Goal: Transaction & Acquisition: Purchase product/service

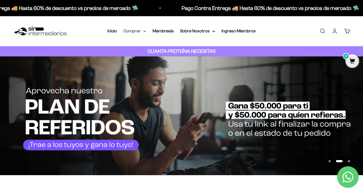
click at [142, 30] on summary "Comprar" at bounding box center [135, 31] width 23 height 7
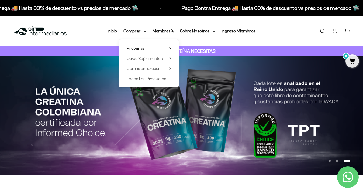
click at [169, 47] on icon at bounding box center [170, 48] width 2 height 3
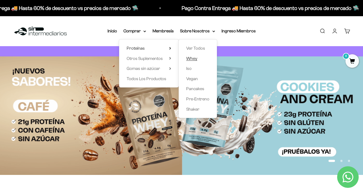
click at [191, 60] on span "Whey" at bounding box center [191, 58] width 11 height 5
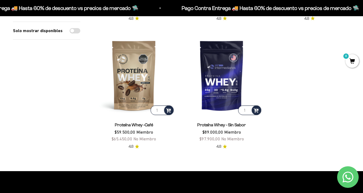
scroll to position [179, 0]
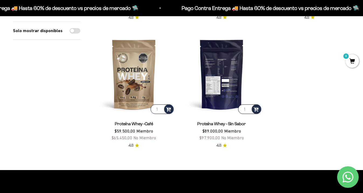
click at [227, 78] on img at bounding box center [221, 73] width 81 height 81
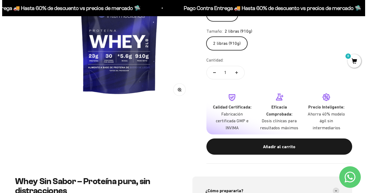
scroll to position [115, 0]
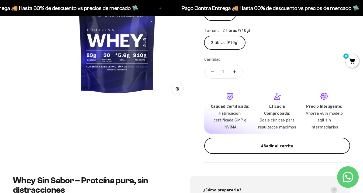
click at [265, 143] on div "Añadir al carrito" at bounding box center [277, 145] width 124 height 7
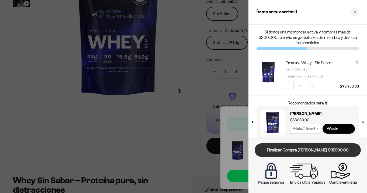
click at [306, 152] on link "Finalizar Compra [PERSON_NAME] $97.900,00" at bounding box center [308, 150] width 106 height 14
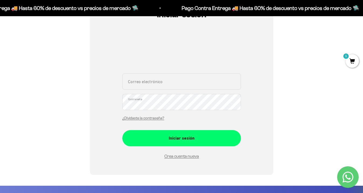
scroll to position [74, 0]
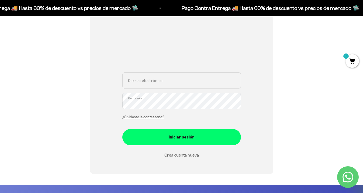
click at [184, 155] on link "Crea cuenta nueva" at bounding box center [181, 155] width 35 height 5
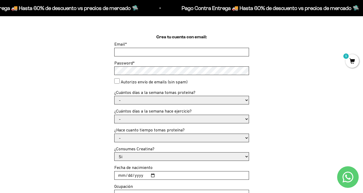
scroll to position [118, 0]
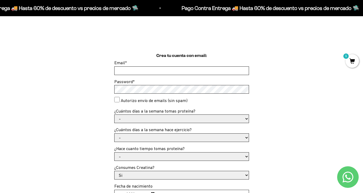
click at [150, 74] on input "Email *" at bounding box center [182, 71] width 134 height 8
type input "[EMAIL_ADDRESS][DOMAIN_NAME]"
click at [272, 115] on div "Crea tu cuenta con email: Email * [EMAIL_ADDRESS][DOMAIN_NAME] Password * Autor…" at bounding box center [181, 153] width 337 height 203
click at [187, 117] on select "- 1 o 2 3 a 5 6 o 7" at bounding box center [182, 119] width 134 height 8
select select "3 a 5"
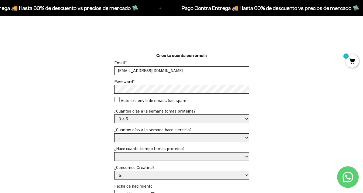
click at [115, 115] on select "- 1 o 2 3 a 5 6 o 7" at bounding box center [182, 119] width 134 height 8
click at [149, 136] on select "- No hago 1 a 2 días 3 a 5 días 6 o 7 días" at bounding box center [182, 137] width 134 height 8
click at [115, 133] on select "- No hago 1 a 2 días 3 a 5 días 6 o 7 días" at bounding box center [182, 137] width 134 height 8
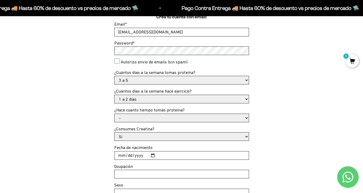
scroll to position [156, 0]
click at [164, 99] on select "- No hago 1 a 2 días 3 a 5 días 6 o 7 días" at bounding box center [182, 99] width 134 height 8
select select "No hago"
click at [115, 95] on select "- No hago 1 a 2 días 3 a 5 días 6 o 7 días" at bounding box center [182, 99] width 134 height 8
click at [142, 119] on select "- Apenas estoy empezando Menos de 6 meses Más de 6 meses Hace más de un año" at bounding box center [182, 118] width 134 height 8
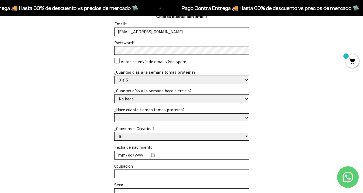
select select "Hace más de un año"
click at [115, 114] on select "- Apenas estoy empezando Menos de 6 meses Más de 6 meses Hace más de un año" at bounding box center [182, 118] width 134 height 8
click at [143, 138] on select "Si No" at bounding box center [182, 136] width 134 height 8
click at [115, 132] on select "Si No" at bounding box center [182, 136] width 134 height 8
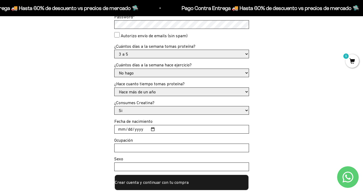
scroll to position [191, 0]
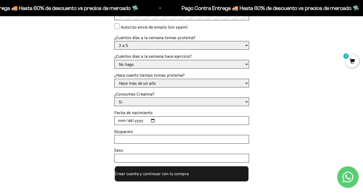
click at [149, 118] on input "Fecha de nacimiento" at bounding box center [182, 120] width 134 height 8
type input "[DATE]"
click at [133, 135] on input "Ocupación" at bounding box center [182, 139] width 134 height 8
type input "trab"
